Goal: Information Seeking & Learning: Learn about a topic

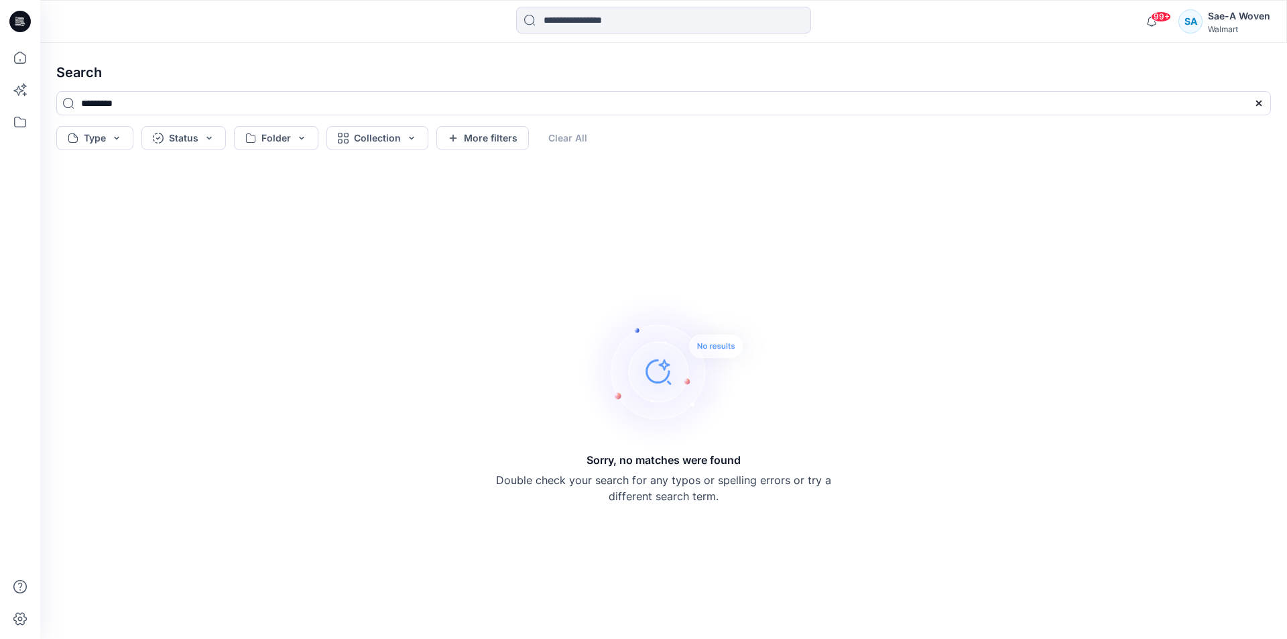
click at [824, 377] on div "Sorry, no matches were found Double check your search for any typos or spelling…" at bounding box center [663, 397] width 335 height 213
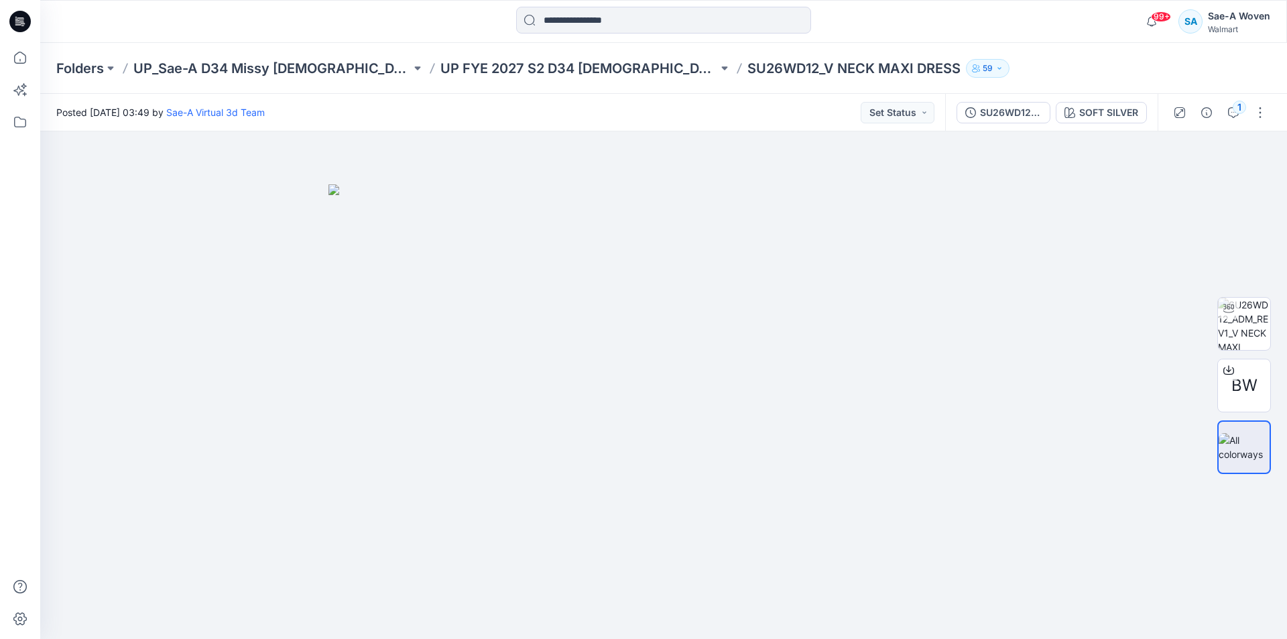
click at [1039, 126] on div "SU26WD12_REV1_FULL COLORWAYS SOFT SILVER" at bounding box center [1051, 113] width 213 height 38
click at [1033, 115] on div "SU26WD12_REV1_FULL COLORWAYS" at bounding box center [1011, 112] width 62 height 15
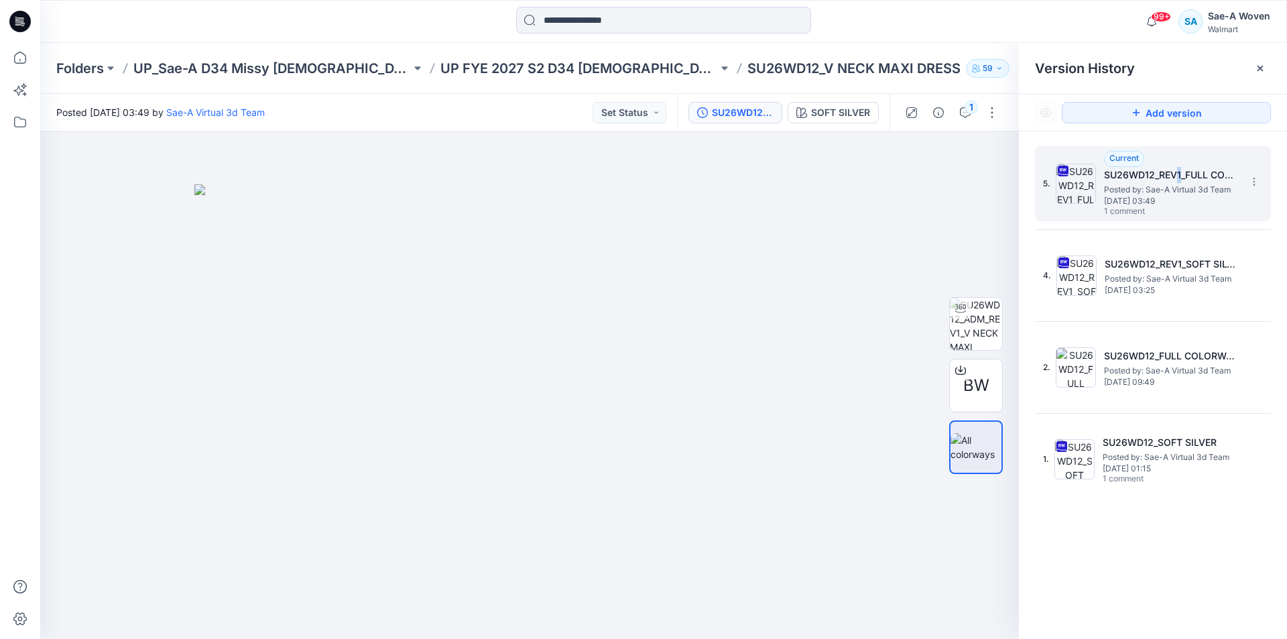
click at [1179, 177] on h5 "SU26WD12_REV1_FULL COLORWAYS" at bounding box center [1171, 175] width 134 height 16
click at [1265, 62] on div at bounding box center [1260, 68] width 21 height 21
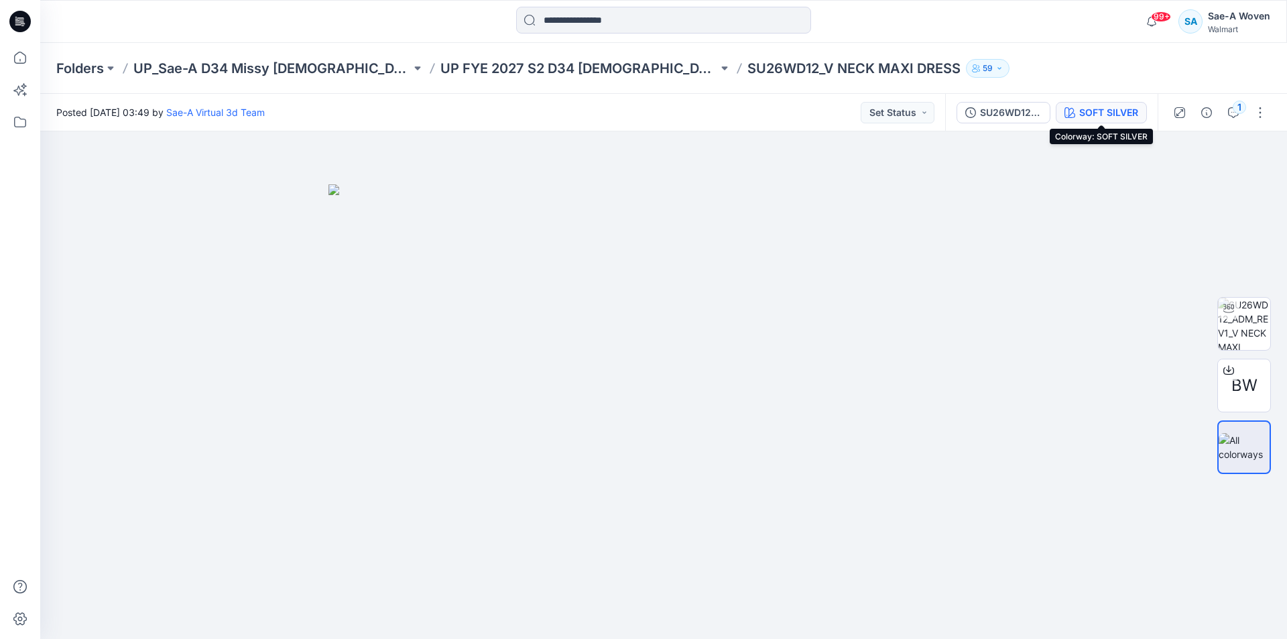
click at [1120, 113] on div "SOFT SILVER" at bounding box center [1109, 112] width 59 height 15
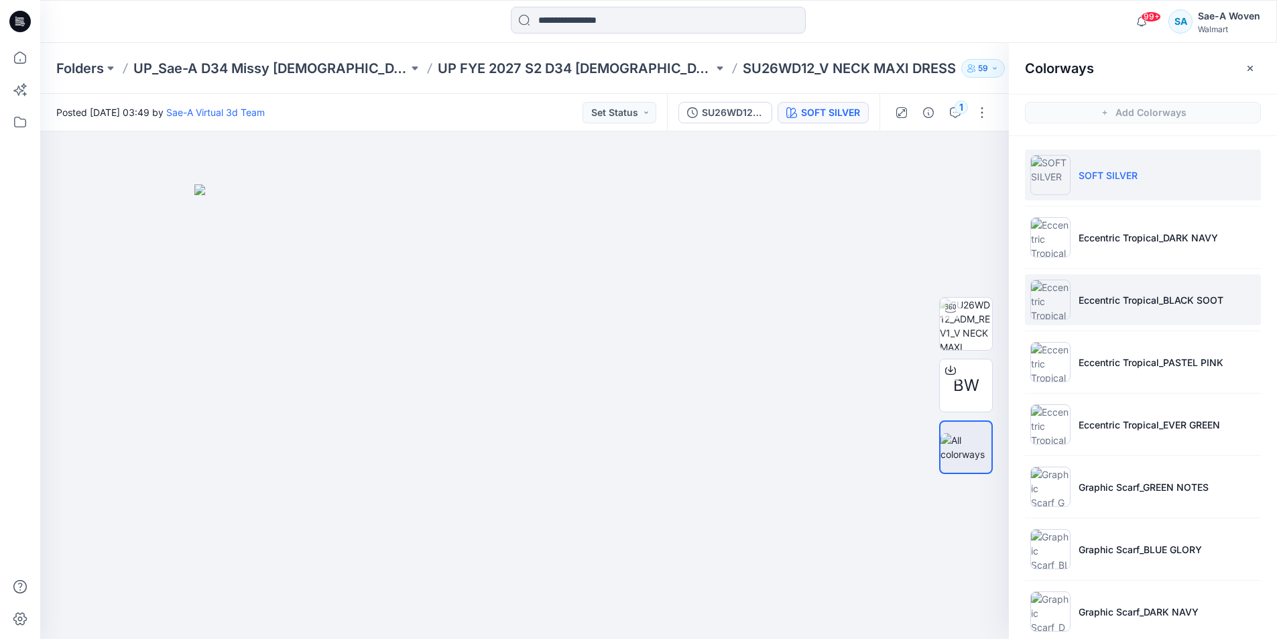
click at [1142, 296] on p "Eccentric Tropical_BLACK SOOT" at bounding box center [1151, 300] width 145 height 14
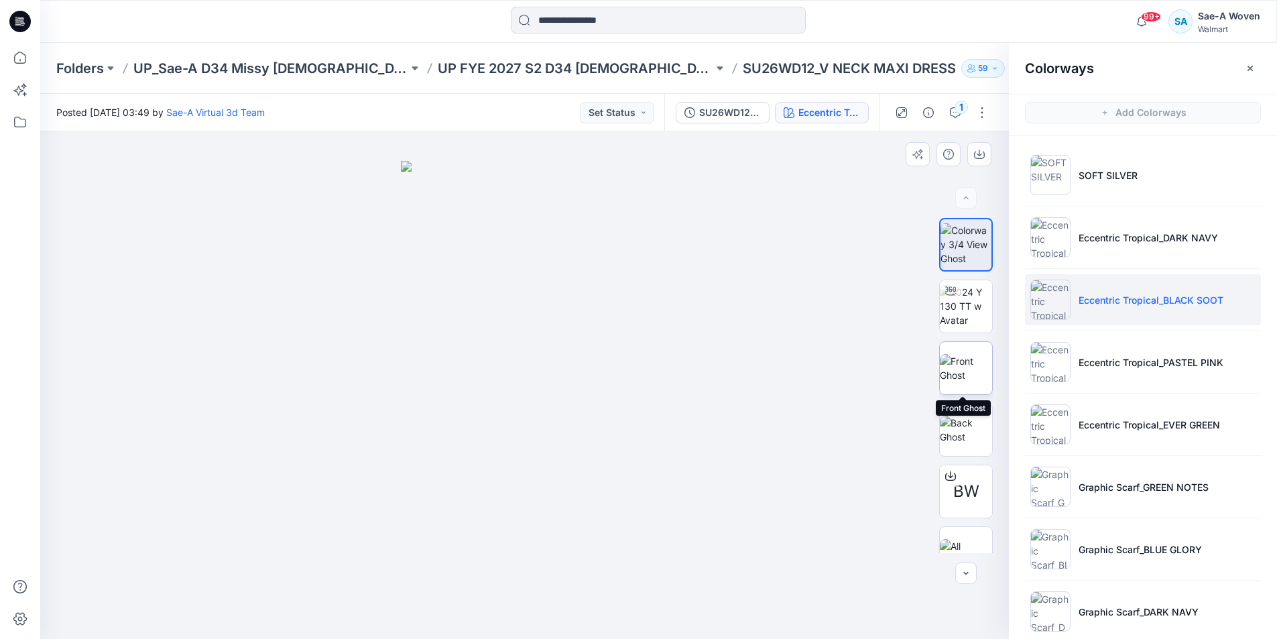
click at [953, 376] on img at bounding box center [966, 368] width 52 height 28
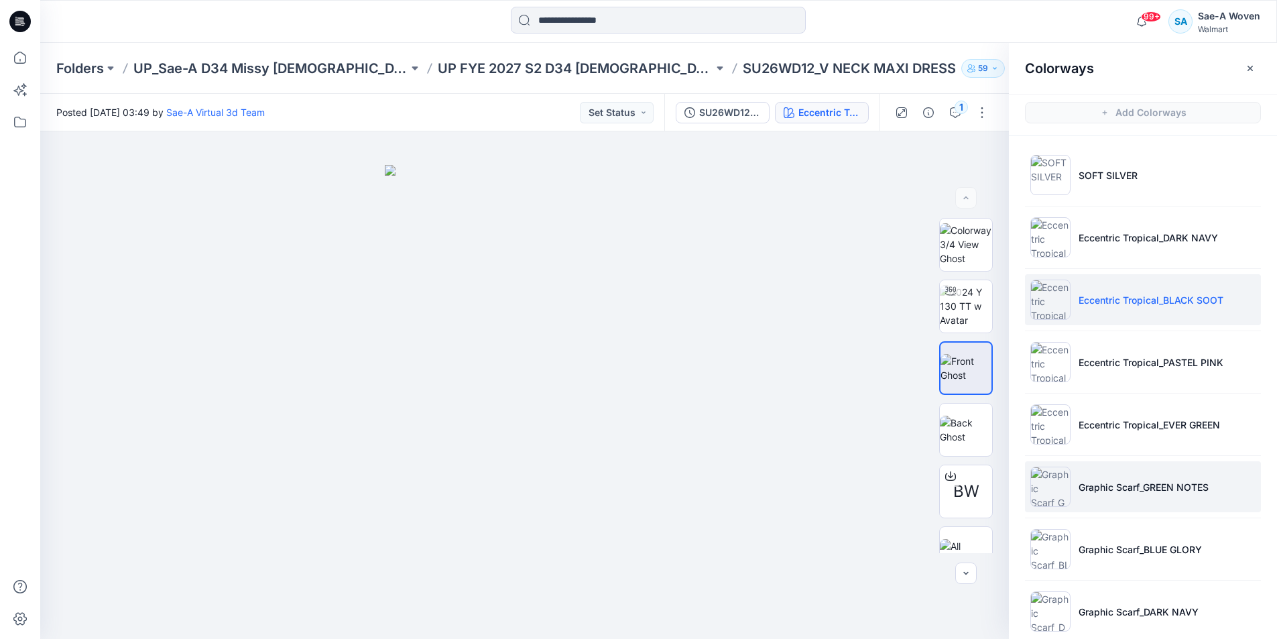
click at [1124, 500] on li "Graphic Scarf_GREEN NOTES" at bounding box center [1143, 486] width 236 height 51
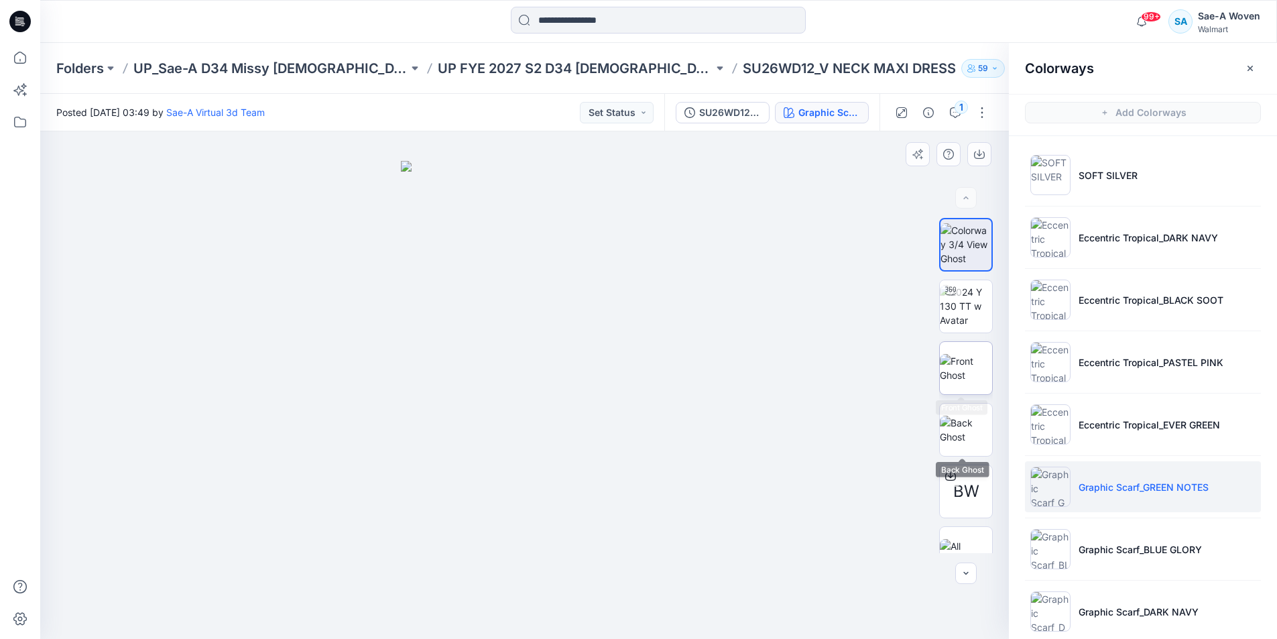
click at [972, 363] on img at bounding box center [966, 368] width 52 height 28
drag, startPoint x: 738, startPoint y: 414, endPoint x: 865, endPoint y: 141, distance: 301.5
click at [738, 414] on div at bounding box center [524, 385] width 969 height 508
drag, startPoint x: 178, startPoint y: 325, endPoint x: 186, endPoint y: 325, distance: 8.0
click at [178, 325] on div at bounding box center [524, 385] width 969 height 508
